Goal: Navigation & Orientation: Go to known website

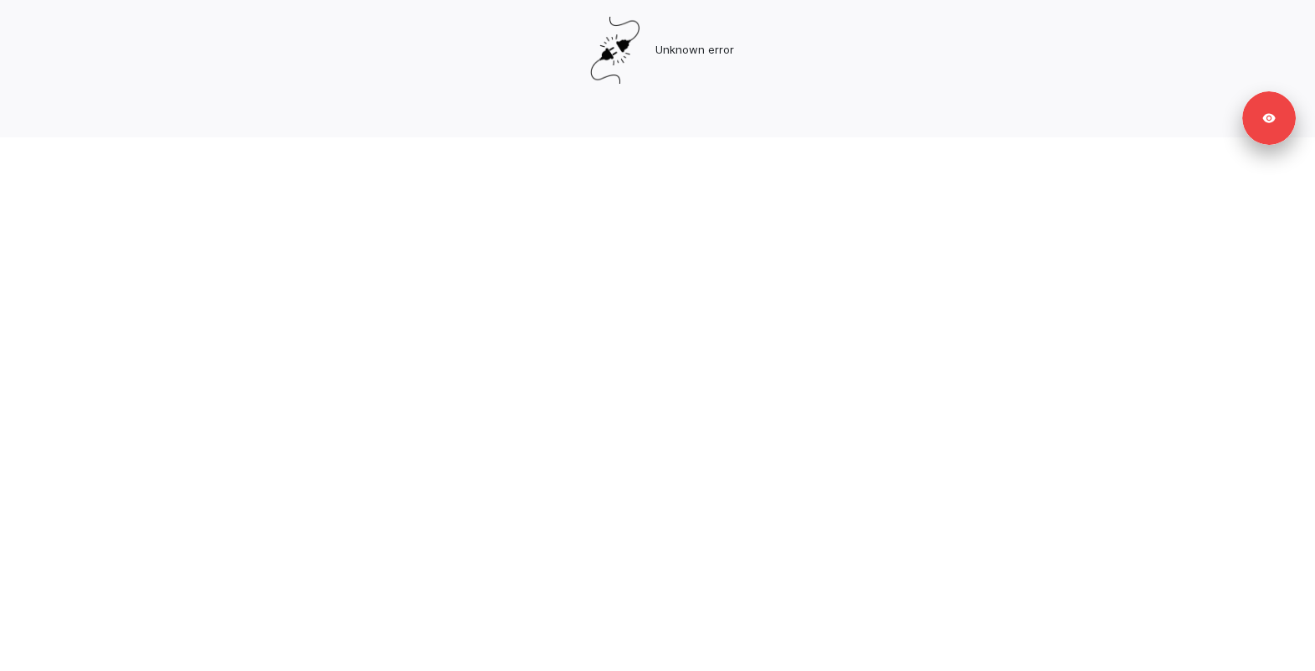
click at [668, 137] on html "Unknown error Swif IQ is processing your app data. Please give us a few seconds…" at bounding box center [657, 68] width 1315 height 137
